Goal: Information Seeking & Learning: Learn about a topic

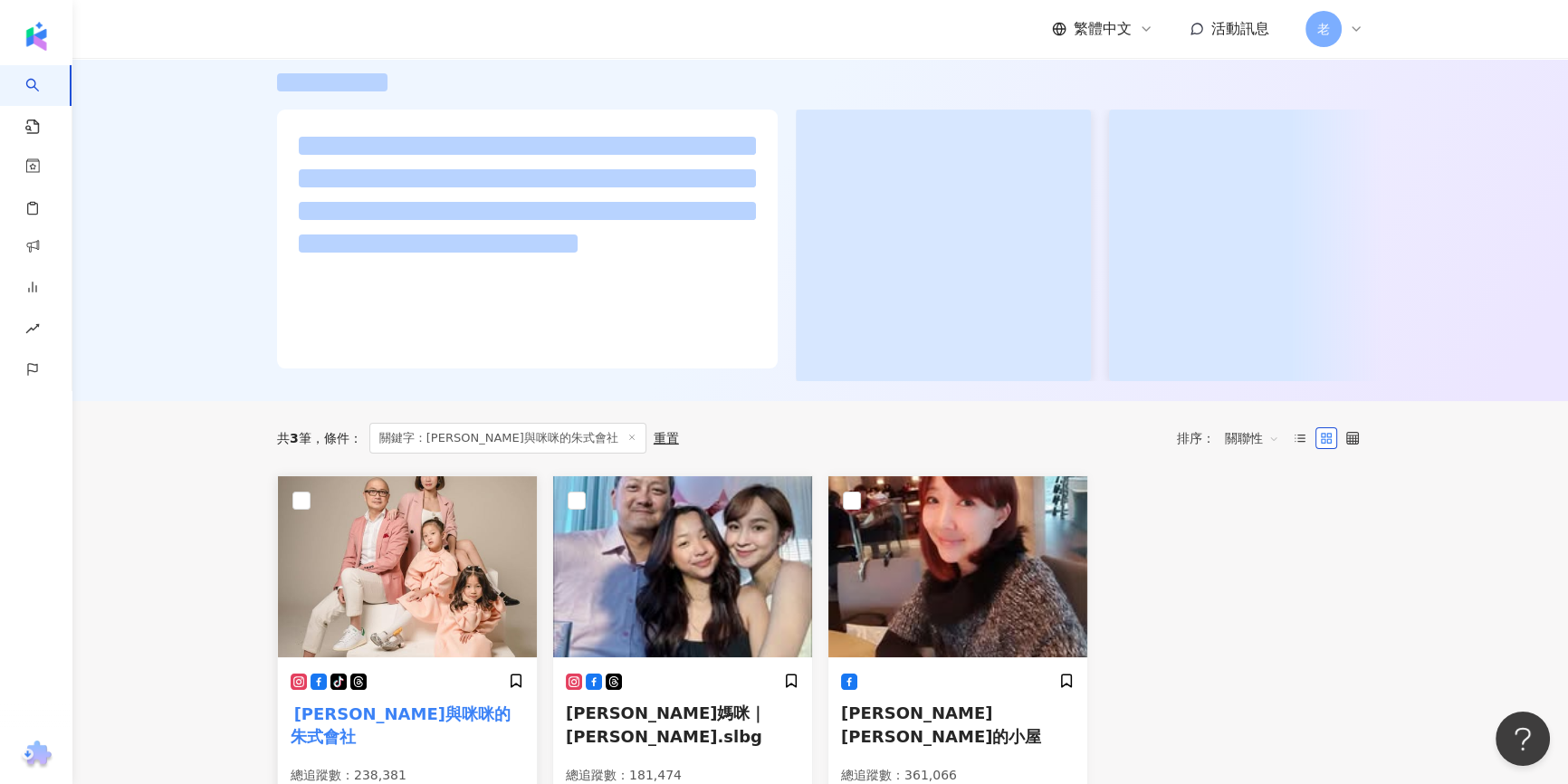
scroll to position [411, 0]
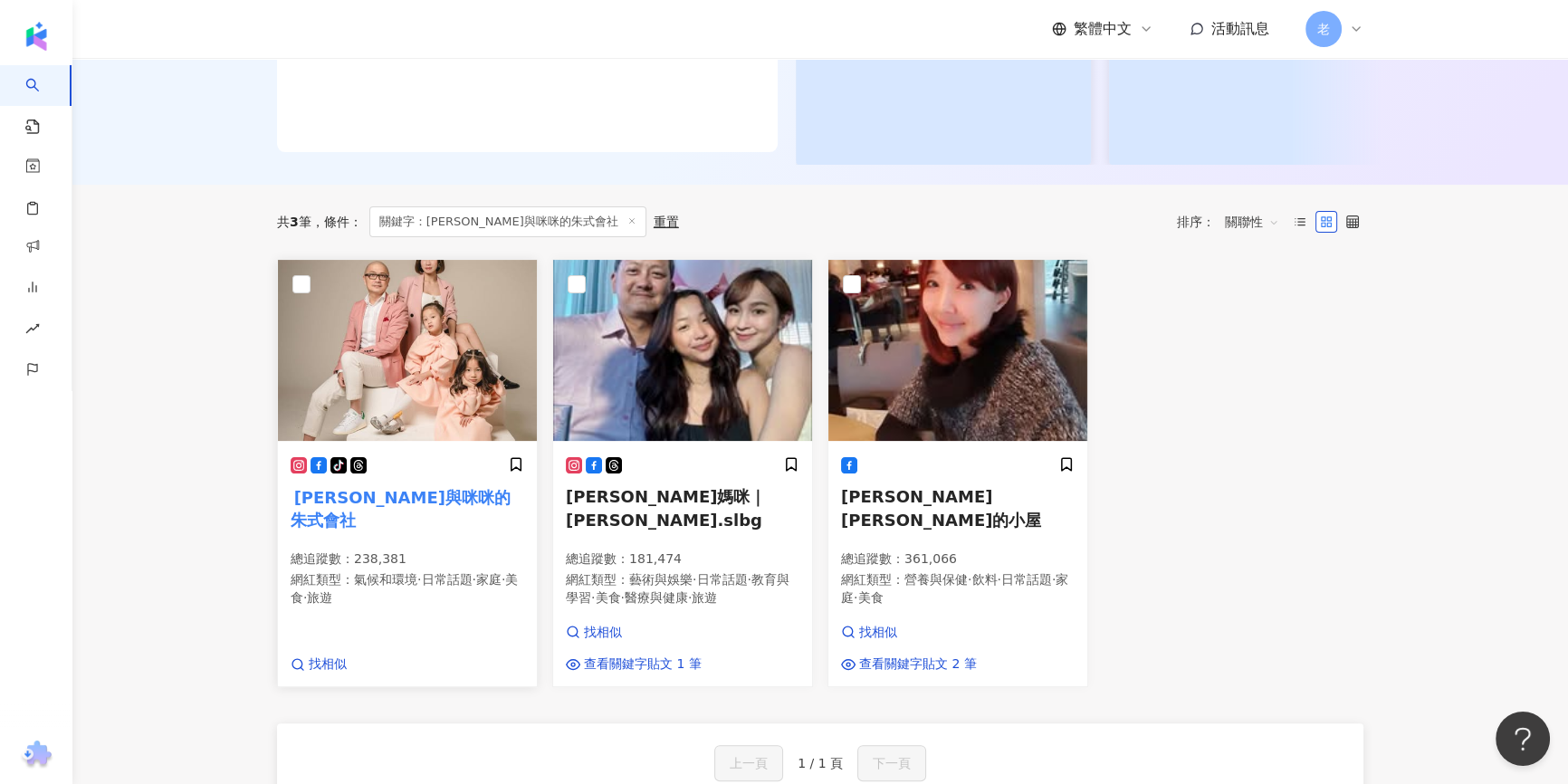
click at [441, 518] on mark "Paul與咪咪的朱式會社" at bounding box center [401, 509] width 220 height 48
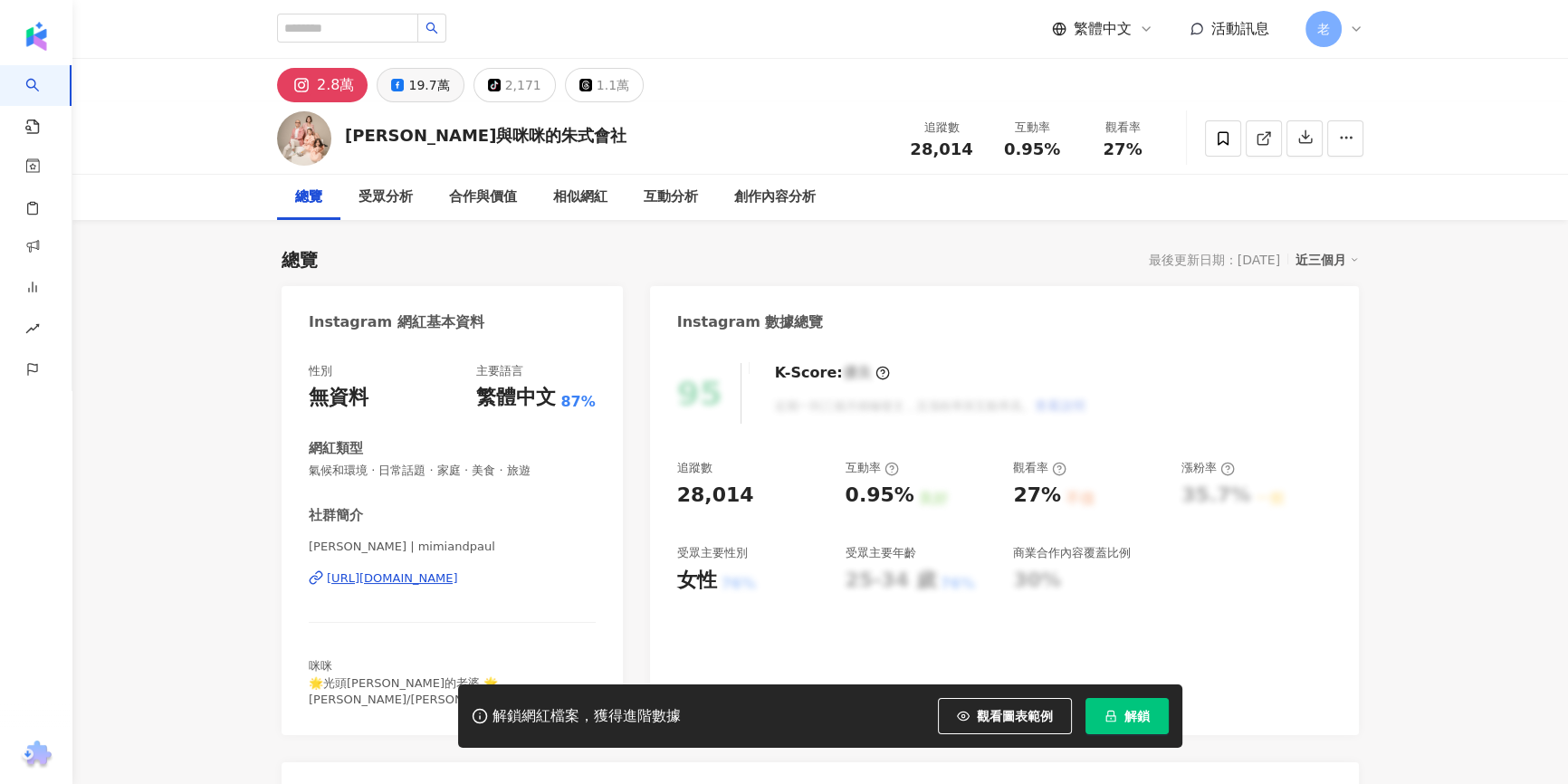
click at [430, 81] on div "19.7萬" at bounding box center [429, 85] width 41 height 25
click at [415, 98] on button "19.7萬" at bounding box center [420, 85] width 87 height 35
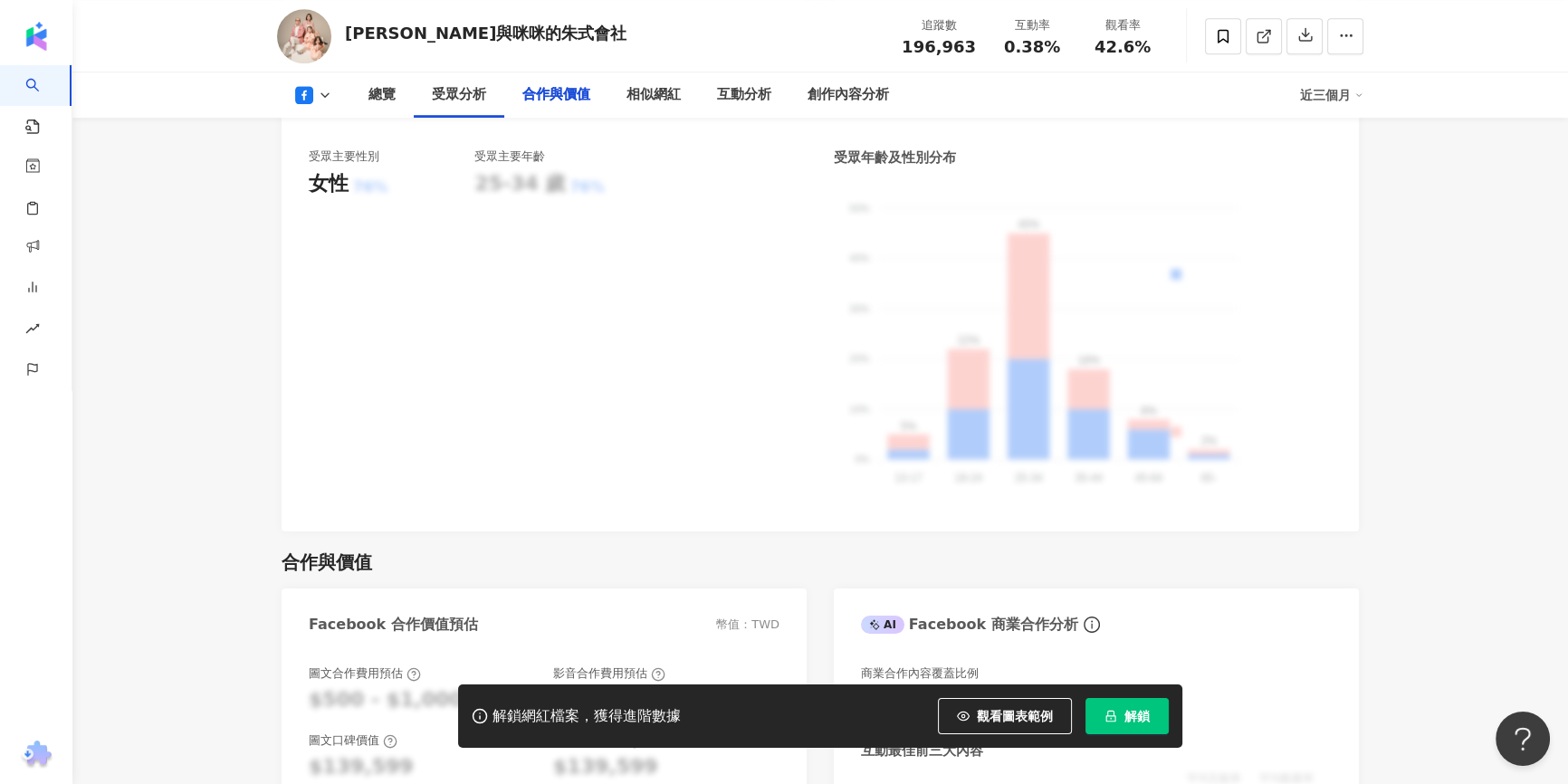
scroll to position [2057, 0]
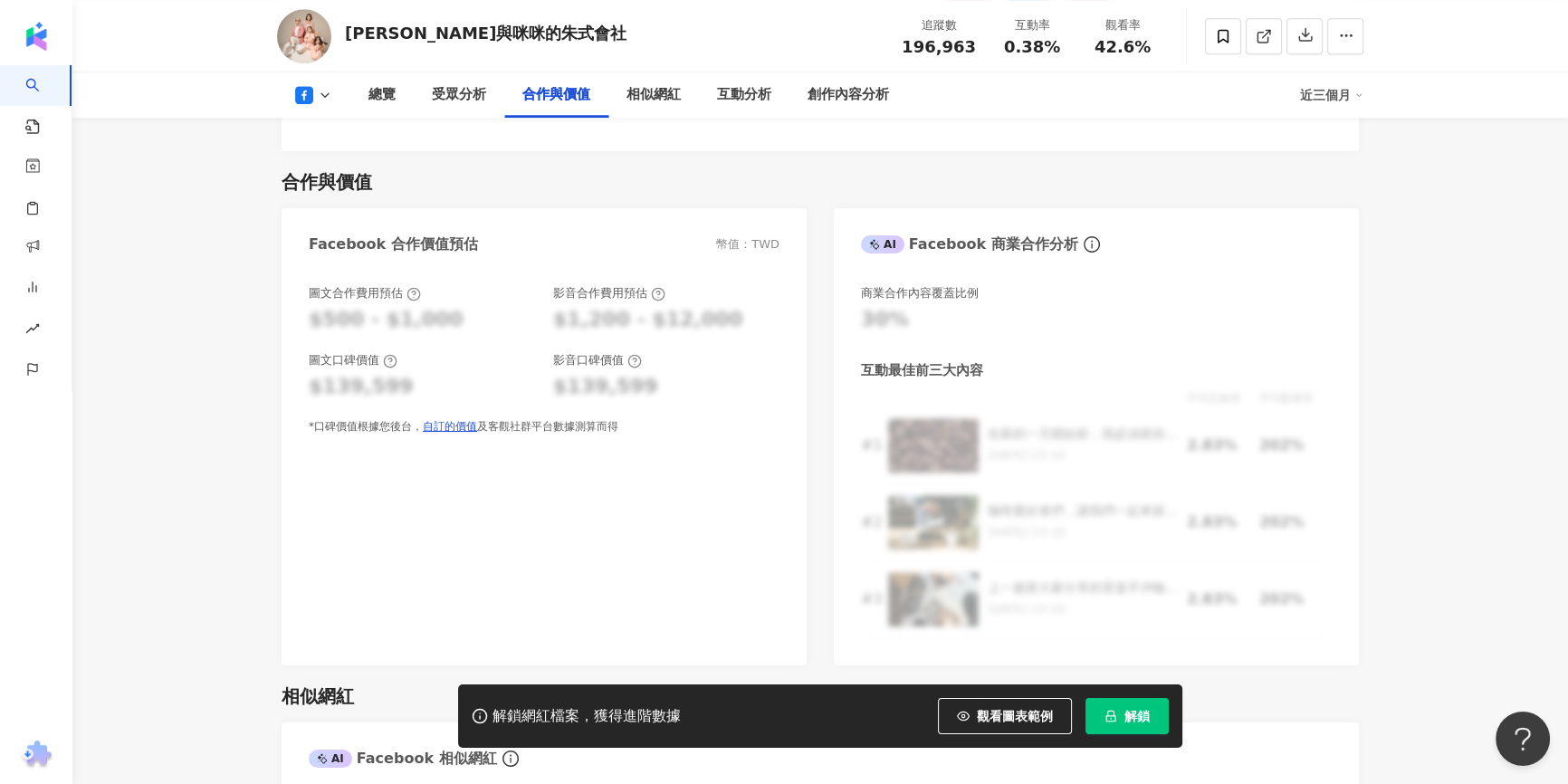
click at [1204, 34] on div at bounding box center [1265, 36] width 195 height 54
click at [1211, 42] on span at bounding box center [1222, 36] width 36 height 36
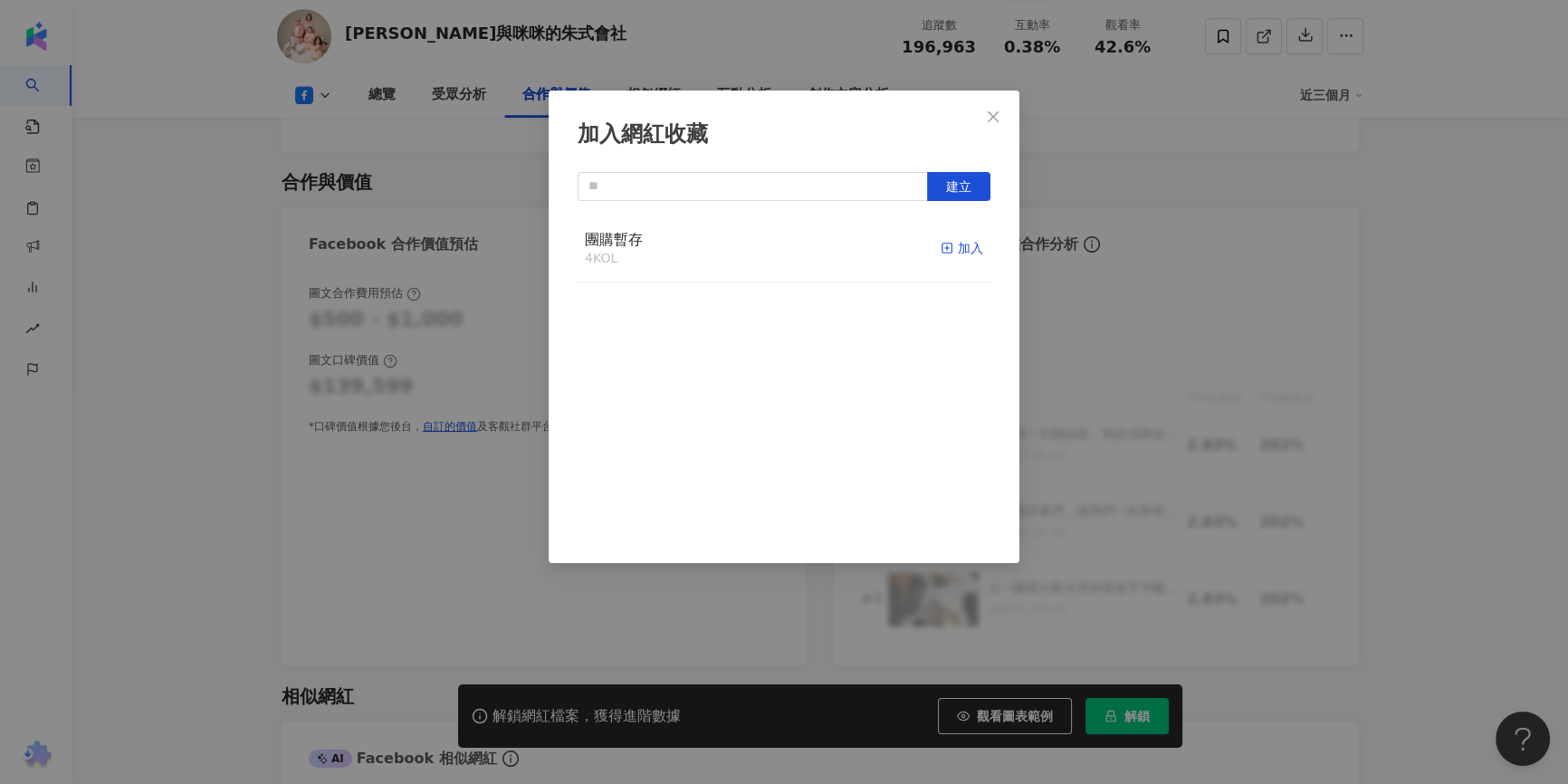
click at [957, 248] on div "加入" at bounding box center [962, 248] width 42 height 20
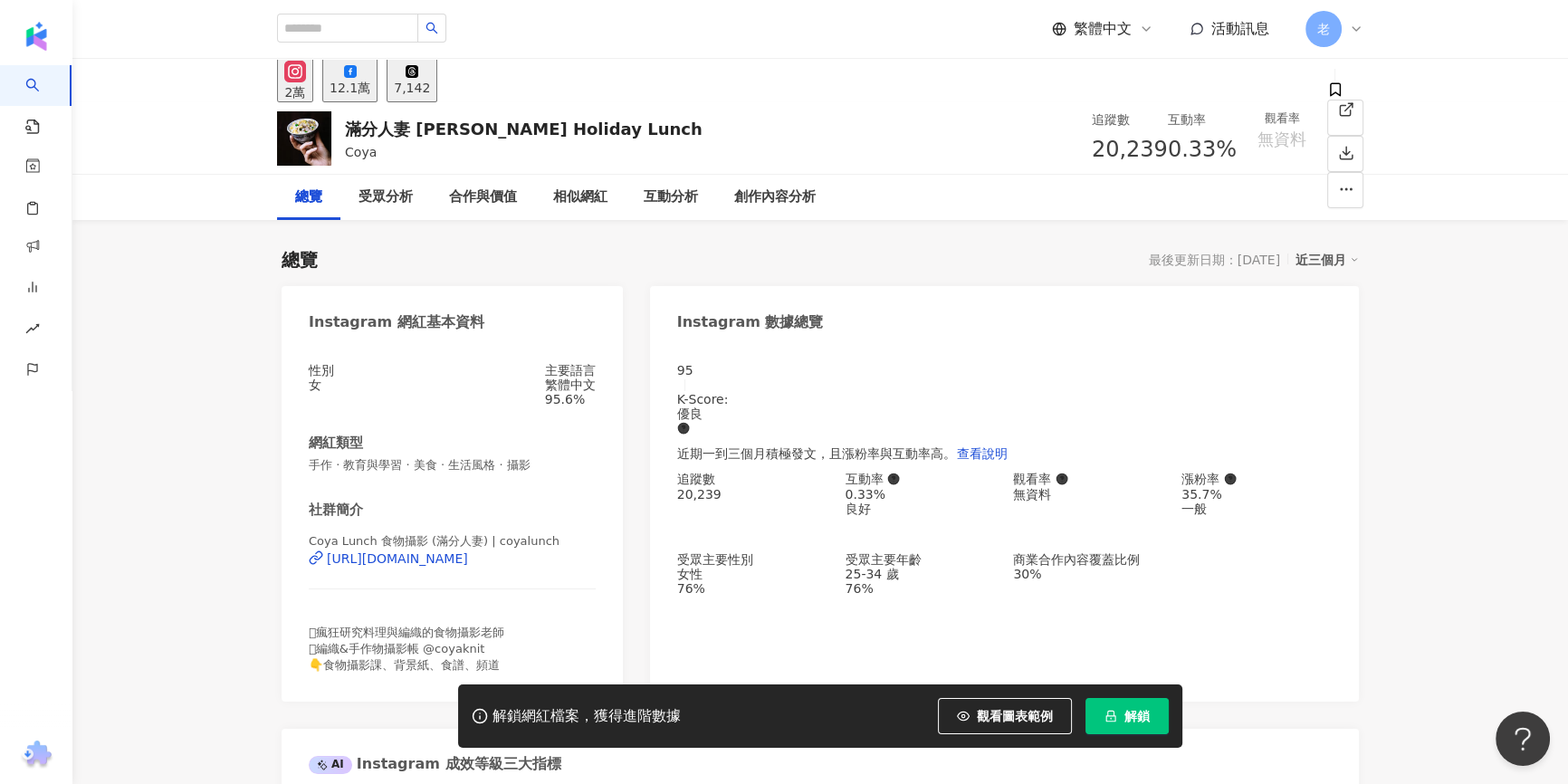
click at [1351, 484] on div "95 K-Score : 優良 近期一到三個月積極發文，且漲粉率與互動率高。 查看說明 追蹤數 20,239 互動率 0.33% 良好 觀看率 無資料 漲粉率…" at bounding box center [1004, 522] width 709 height 356
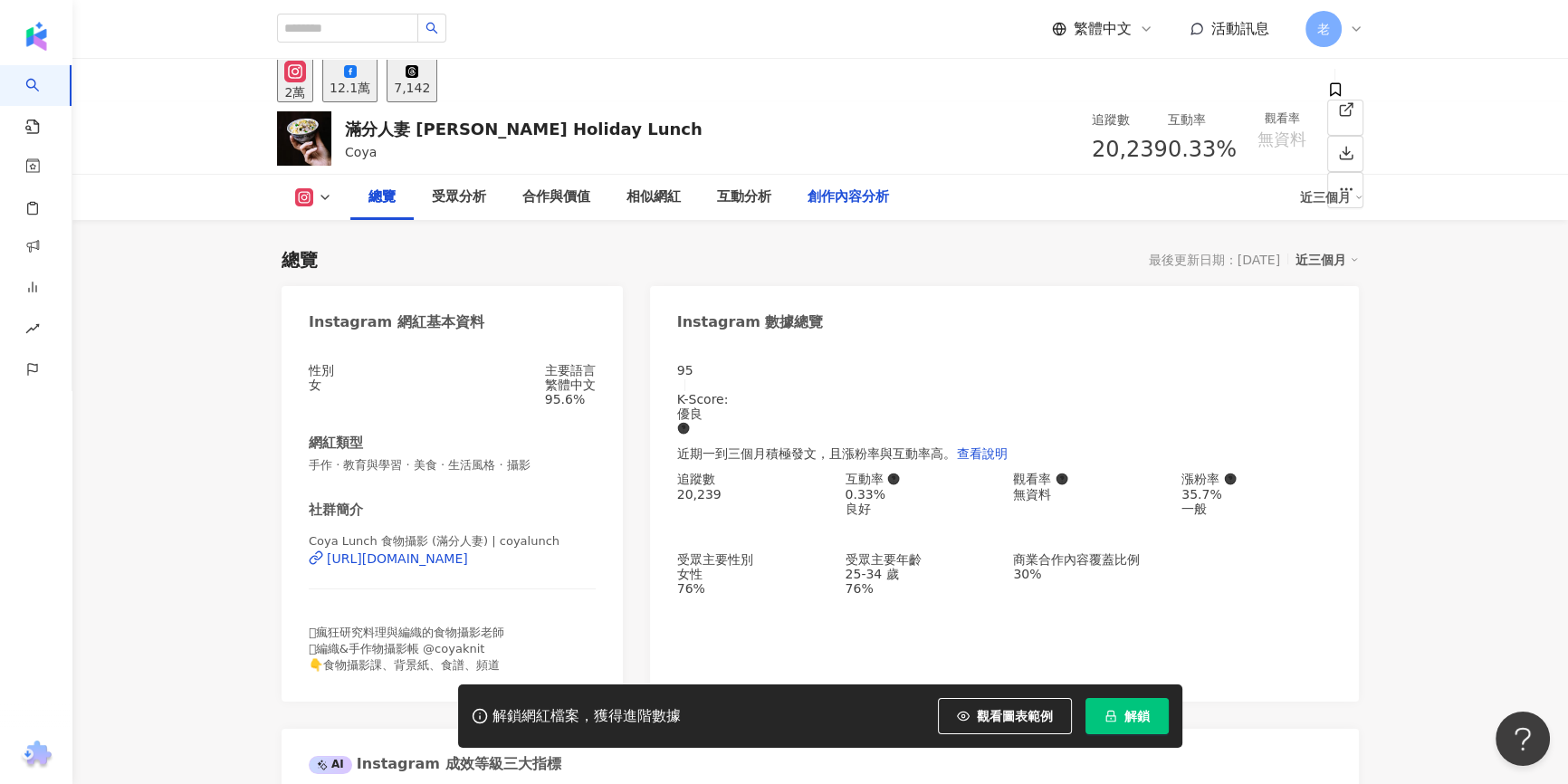
scroll to position [575, 0]
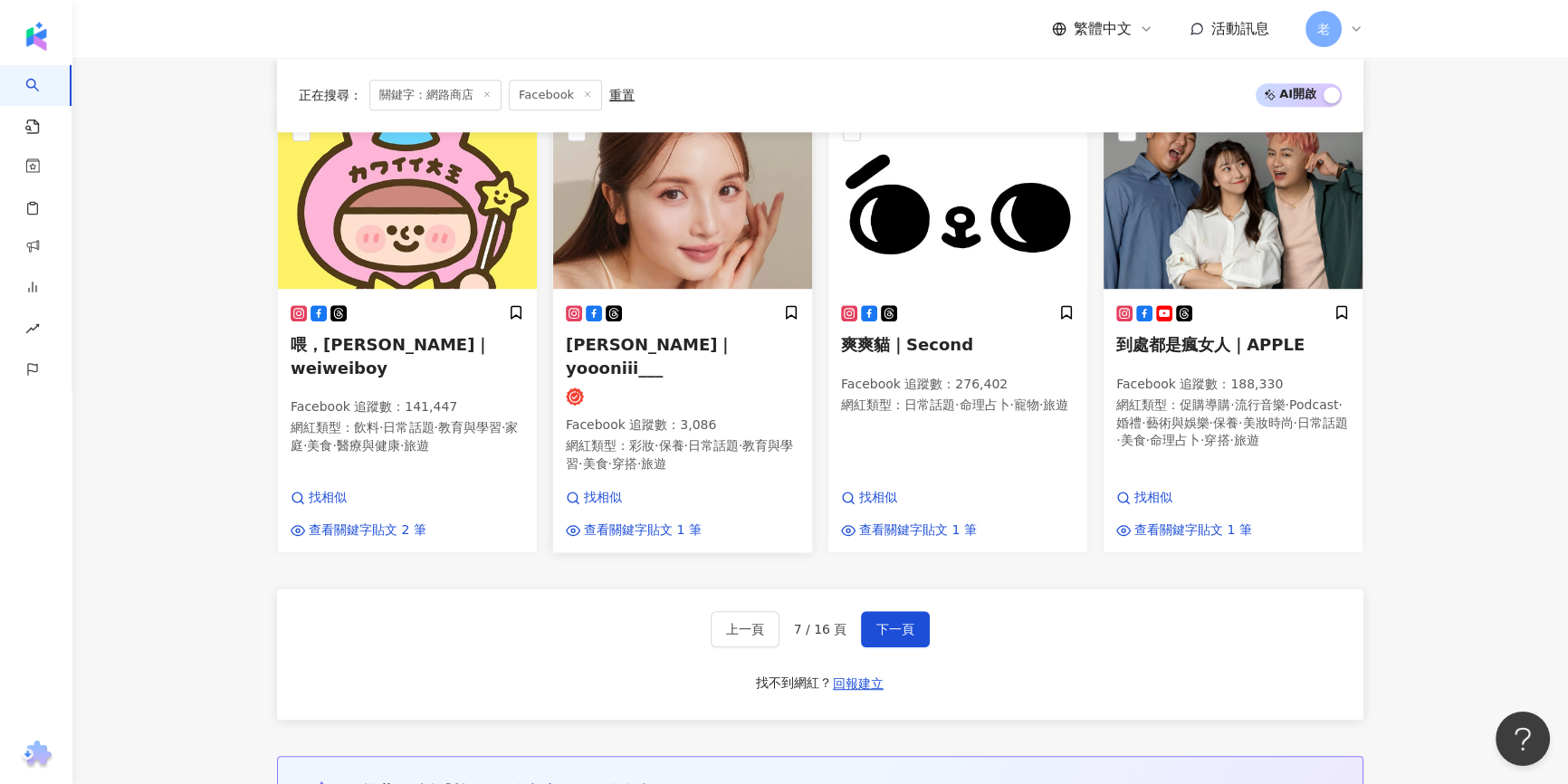
scroll to position [1234, 0]
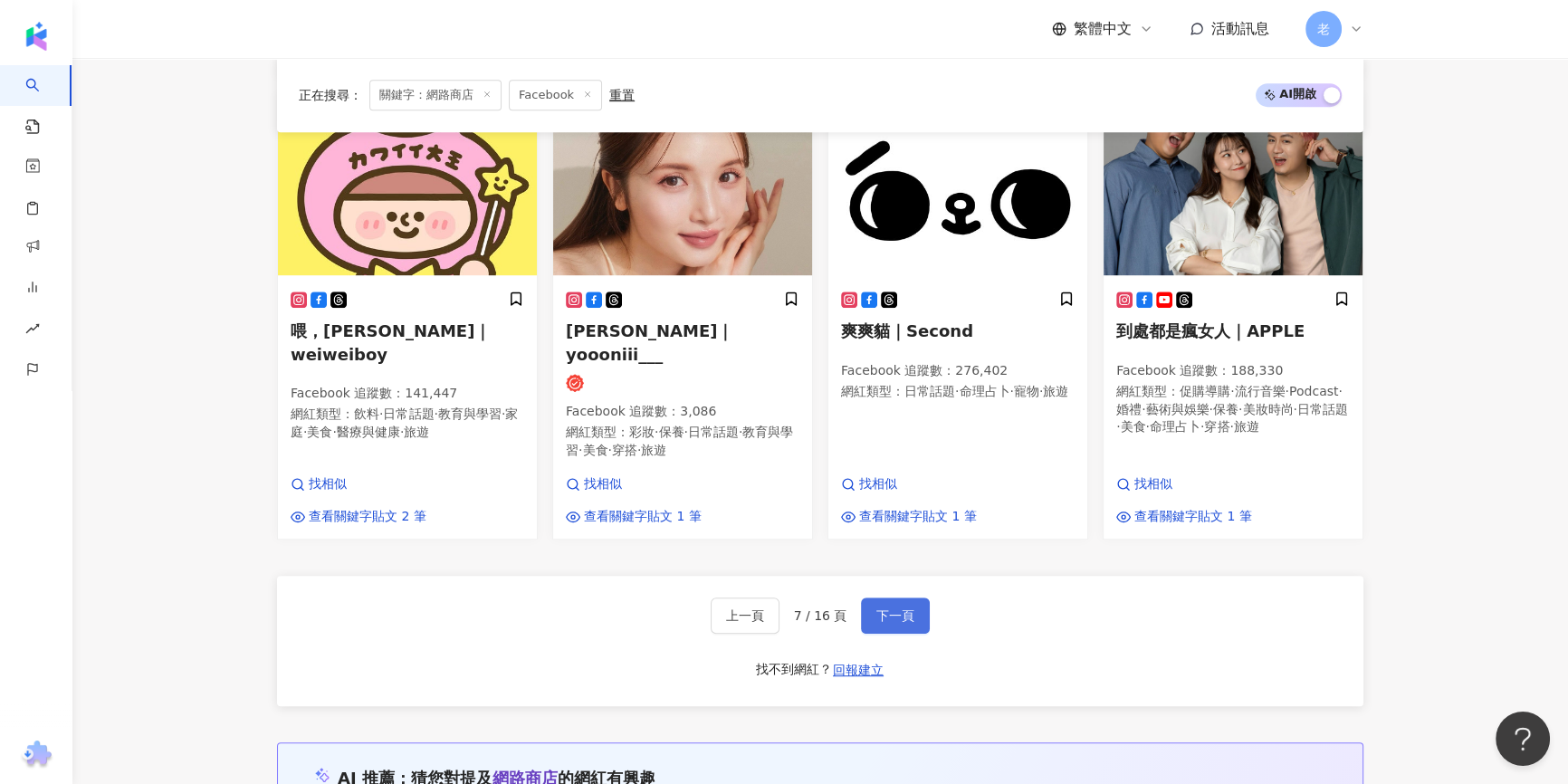
click at [911, 598] on button "下一頁" at bounding box center [894, 615] width 69 height 36
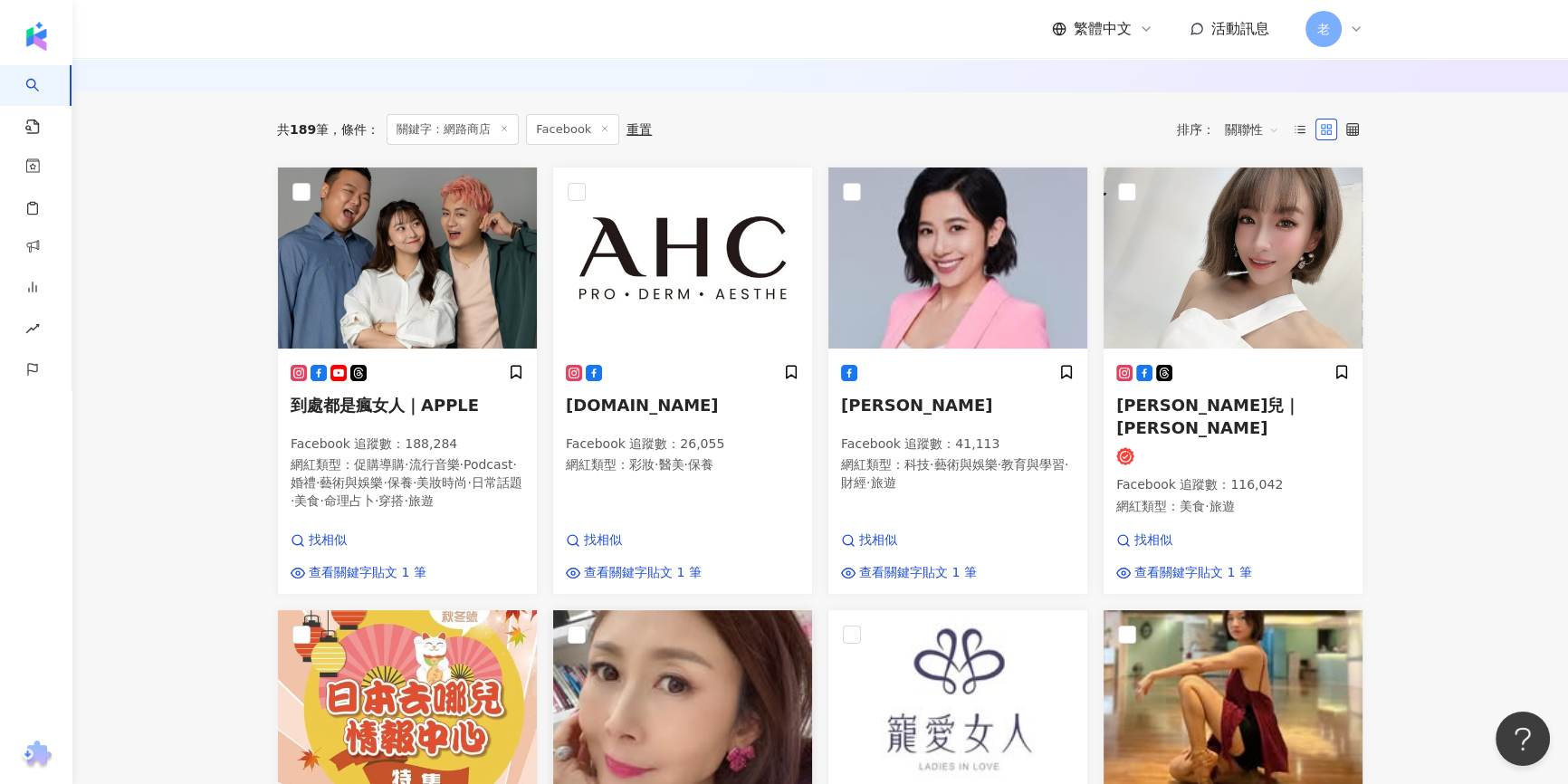
scroll to position [0, 0]
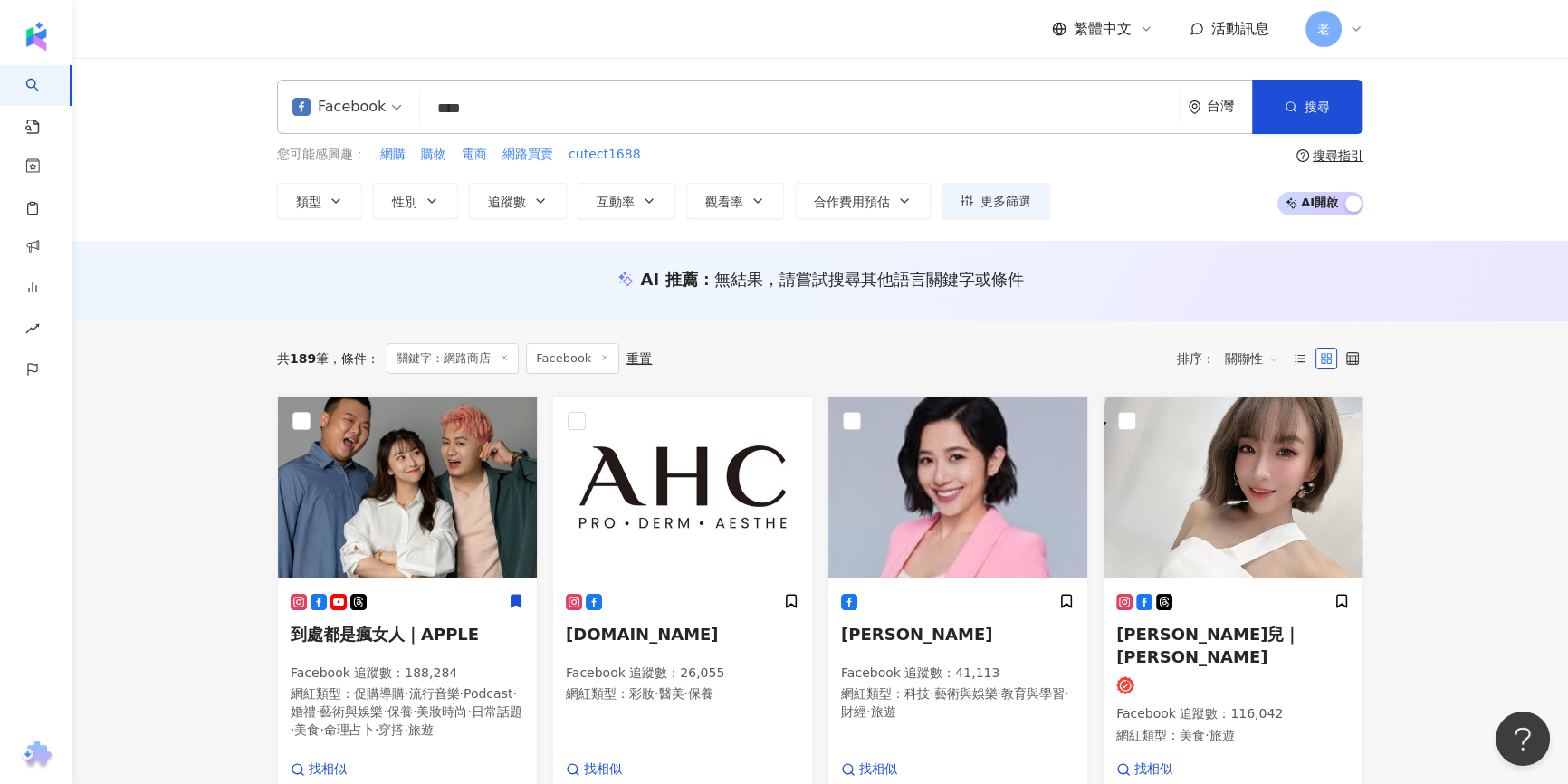
drag, startPoint x: 1380, startPoint y: 423, endPoint x: 1397, endPoint y: 406, distance: 24.0
drag, startPoint x: 938, startPoint y: 7, endPoint x: 1012, endPoint y: 162, distance: 171.8
click at [1011, 162] on div "您可能感興趣： 網購 購物 電商 網路買賣 cutect1688" at bounding box center [663, 154] width 773 height 20
